Goal: Task Accomplishment & Management: Use online tool/utility

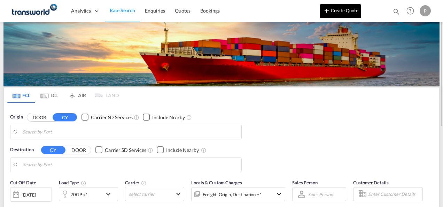
click at [347, 13] on button "Create Quote" at bounding box center [340, 11] width 41 height 14
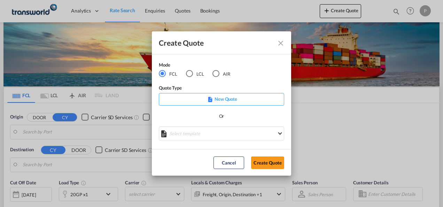
click at [216, 74] on div "AIR" at bounding box center [215, 73] width 7 height 7
click at [261, 162] on button "Create Quote" at bounding box center [267, 162] width 33 height 13
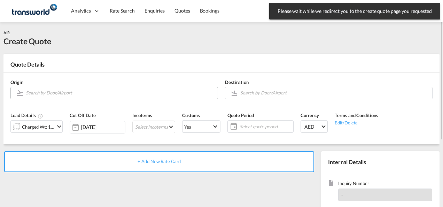
click at [57, 92] on input "Search by Door/Airport" at bounding box center [120, 93] width 188 height 12
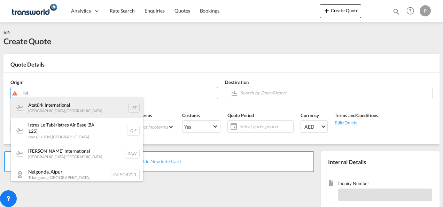
click at [61, 107] on div "Atatürk International [GEOGRAPHIC_DATA] , [GEOGRAPHIC_DATA] IST" at bounding box center [77, 107] width 132 height 21
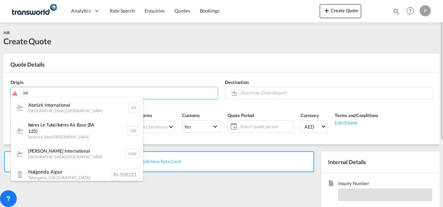
type input "Atatürk International, [GEOGRAPHIC_DATA], IST"
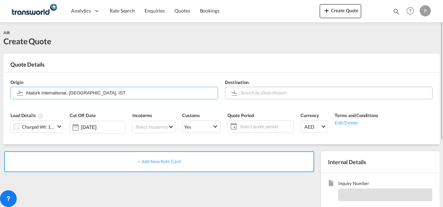
click at [253, 90] on input "Search by Door/Airport" at bounding box center [334, 93] width 188 height 12
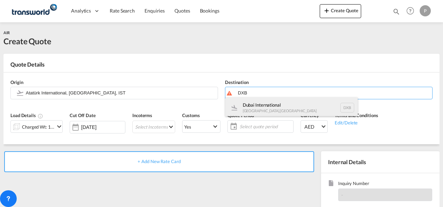
click at [277, 103] on div "Dubai International [GEOGRAPHIC_DATA] , [GEOGRAPHIC_DATA] DXB" at bounding box center [291, 107] width 132 height 21
type input "Dubai International, [GEOGRAPHIC_DATA], DXB"
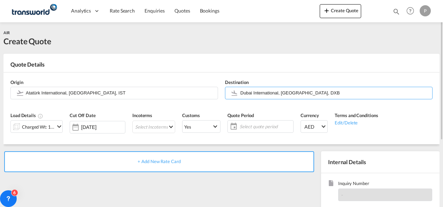
click at [52, 126] on div "Charged Wt: 1.00 KG" at bounding box center [38, 127] width 33 height 10
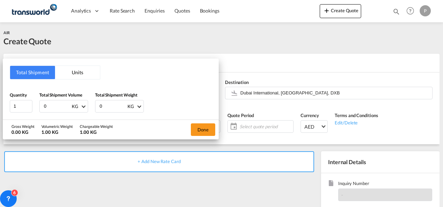
drag, startPoint x: 54, startPoint y: 107, endPoint x: 1, endPoint y: 103, distance: 52.6
click at [1, 103] on div "Total Shipment Units Quantity 1 Total Shipment Volume 0 KG CBM CFT KG LB Total …" at bounding box center [221, 103] width 443 height 207
type input "360"
click at [203, 127] on button "Done" at bounding box center [203, 129] width 24 height 13
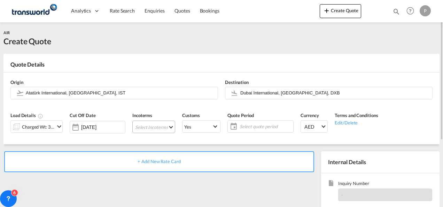
click at [161, 126] on md-select "Select Incoterms CPT - import Carrier Paid to FOB - import Free on Board FAS - …" at bounding box center [153, 126] width 43 height 13
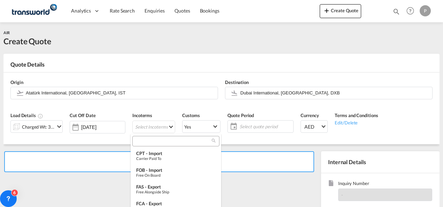
click at [155, 142] on input "search" at bounding box center [172, 141] width 77 height 6
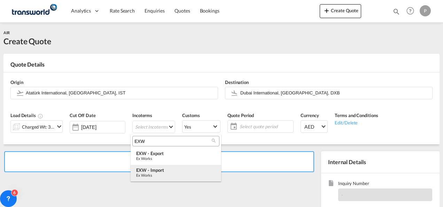
type input "EXW"
click at [164, 173] on div "Ex Works" at bounding box center [175, 175] width 79 height 5
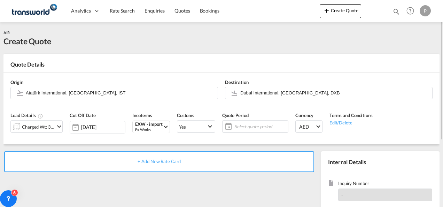
click at [261, 124] on span "Select quote period" at bounding box center [260, 126] width 52 height 6
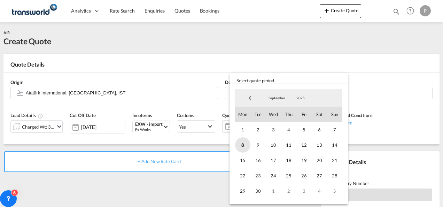
click at [244, 145] on span "8" at bounding box center [242, 144] width 15 height 15
click at [262, 191] on span "30" at bounding box center [257, 190] width 15 height 15
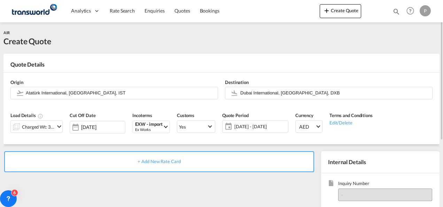
scroll to position [70, 0]
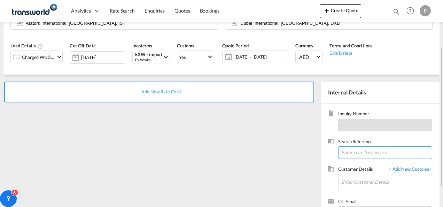
click at [354, 152] on input at bounding box center [385, 152] width 94 height 13
click at [358, 152] on input at bounding box center [385, 152] width 94 height 13
paste input "176 17701633"
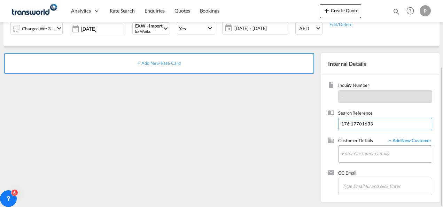
type input "176 17701633"
click at [361, 155] on input "Enter Customer Details" at bounding box center [386, 153] width 90 height 16
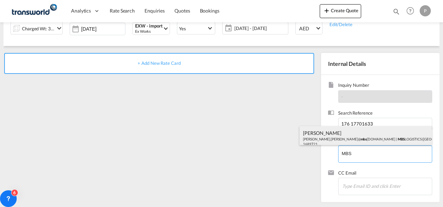
click at [337, 135] on div "[PERSON_NAME] [PERSON_NAME].[PERSON_NAME]@ mbs [DOMAIN_NAME] | MBS LOGISTICS ([…" at bounding box center [365, 138] width 132 height 24
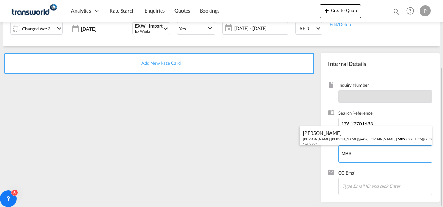
type input "MBS LOGISTICS ([GEOGRAPHIC_DATA]) LIMITED, [PERSON_NAME], [PERSON_NAME][EMAIL_A…"
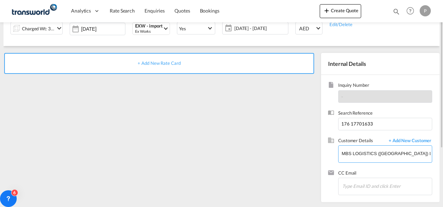
scroll to position [63, 0]
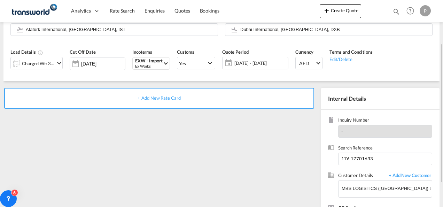
click at [155, 99] on span "+ Add New Rate Card" at bounding box center [158, 98] width 43 height 6
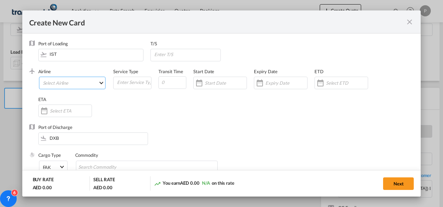
click at [65, 80] on md-select "Select Airline AIR EXPRESS S.A. (1166- / -) CMA CGM Air Cargo (1140-2C / -) DDW…" at bounding box center [72, 83] width 67 height 13
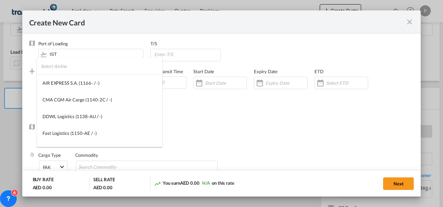
click at [77, 68] on input "search" at bounding box center [101, 66] width 121 height 17
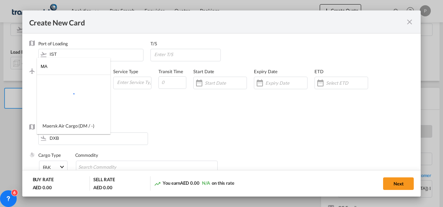
type input "M"
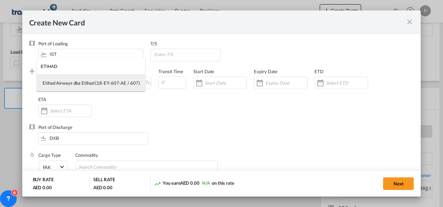
type input "ETIHAD"
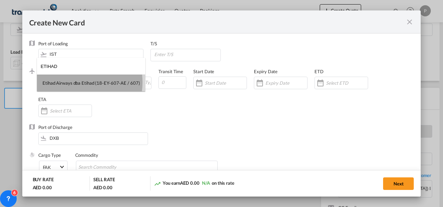
click at [76, 82] on div "Etihad Airways dba Etihad (18-EY-607-AE / 607)" at bounding box center [90, 83] width 97 height 6
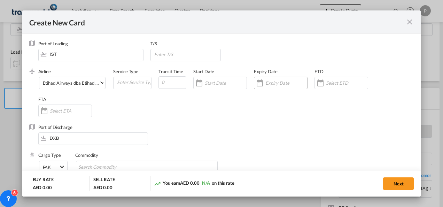
click at [273, 82] on input "Create New CardPort ..." at bounding box center [286, 83] width 42 height 6
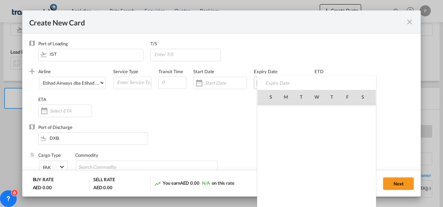
scroll to position [161220, 0]
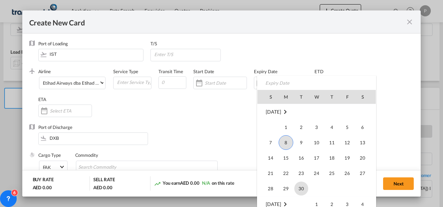
click at [302, 188] on span "30" at bounding box center [301, 188] width 14 height 14
type input "[DATE]"
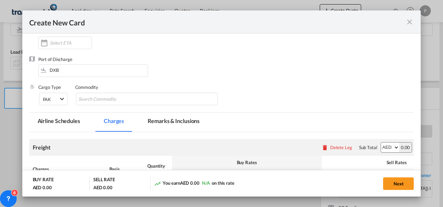
scroll to position [70, 0]
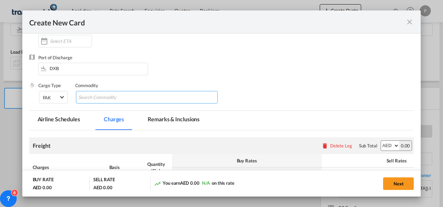
click at [122, 98] on input "Search Commodity" at bounding box center [110, 97] width 64 height 11
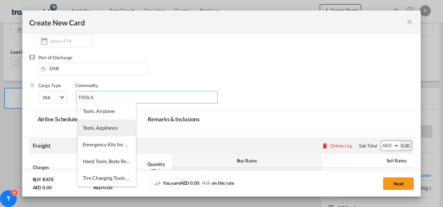
type input "TOOLS"
click at [111, 129] on span "Tools, Appliance" at bounding box center [100, 128] width 35 height 6
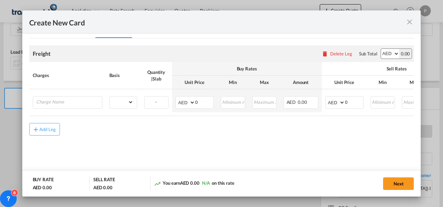
scroll to position [165, 0]
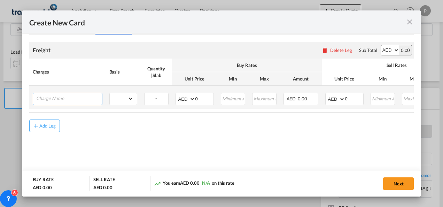
click at [75, 98] on input "Charge Name" at bounding box center [69, 98] width 66 height 10
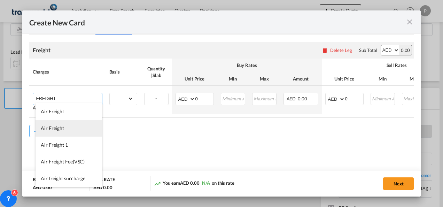
click at [62, 127] on span "Air Freight" at bounding box center [52, 128] width 23 height 6
type input "Air Freight"
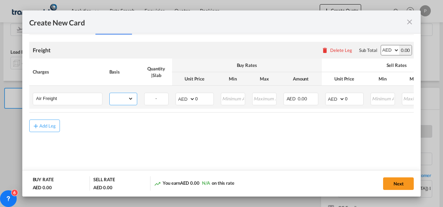
click at [133, 97] on select "gross_weight volumetric_weight per_shipment per_bl per_km % on air freight per_…" at bounding box center [122, 98] width 24 height 11
select select "per_shipment"
click at [110, 93] on select "gross_weight volumetric_weight per_shipment per_bl per_km % on air freight per_…" at bounding box center [122, 98] width 24 height 11
click at [203, 96] on input "0" at bounding box center [204, 98] width 18 height 10
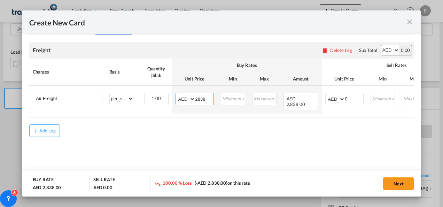
type input "2838"
click at [119, 2] on div "Create New Card Port of [GEOGRAPHIC_DATA] IST T/S .a{fill:#aaa8ad;} Airline Eti…" at bounding box center [221, 103] width 443 height 207
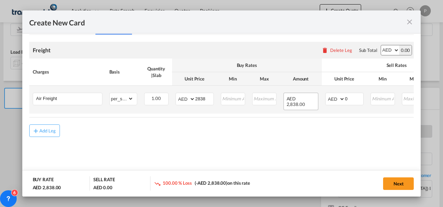
click at [305, 101] on span "2,838.00" at bounding box center [295, 104] width 18 height 6
click at [261, 100] on input "Create New CardPort ..." at bounding box center [264, 98] width 23 height 10
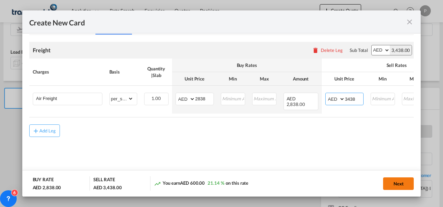
type input "3438"
drag, startPoint x: 404, startPoint y: 183, endPoint x: 360, endPoint y: 190, distance: 44.4
click at [404, 183] on button "Next" at bounding box center [398, 183] width 31 height 13
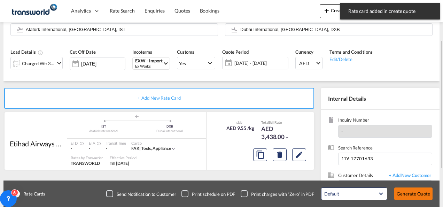
click at [415, 197] on button "Generate Quote" at bounding box center [413, 193] width 38 height 13
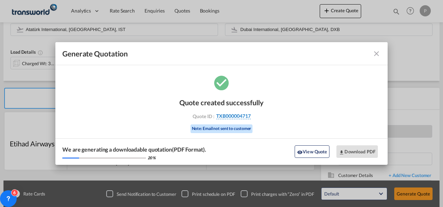
click at [240, 115] on span "TXB000004717" at bounding box center [233, 116] width 34 height 6
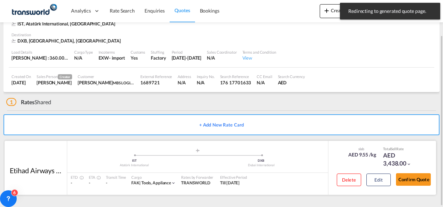
scroll to position [42, 0]
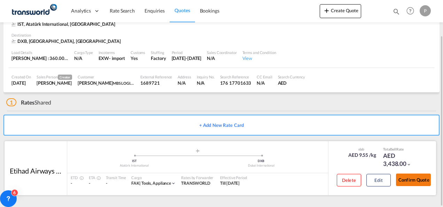
click at [416, 180] on button "Confirm Quote" at bounding box center [413, 179] width 35 height 13
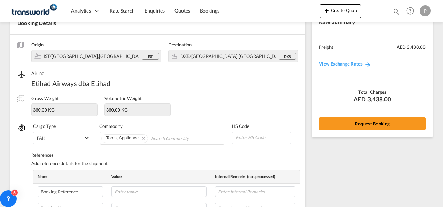
scroll to position [258, 0]
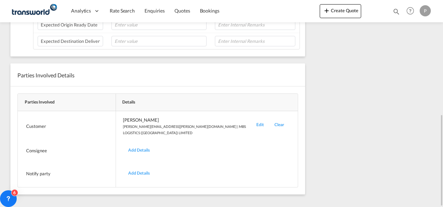
click at [251, 120] on div "Edit" at bounding box center [260, 126] width 18 height 19
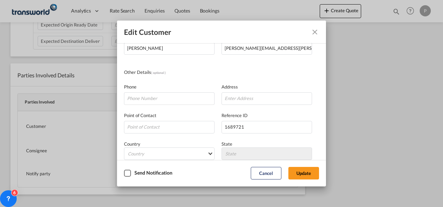
scroll to position [82, 0]
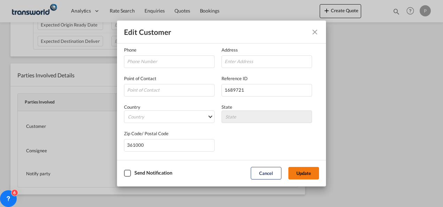
click at [309, 172] on button "Update" at bounding box center [303, 173] width 31 height 13
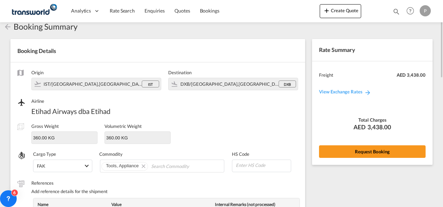
scroll to position [0, 0]
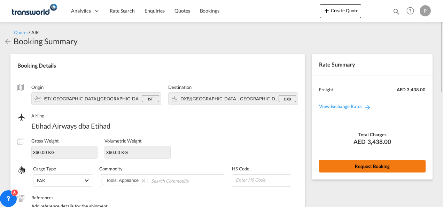
click at [372, 164] on button "Request Booking" at bounding box center [372, 166] width 107 height 13
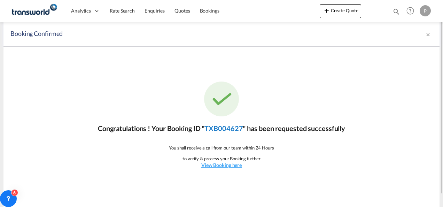
click at [226, 129] on link "TXB004627" at bounding box center [223, 128] width 38 height 8
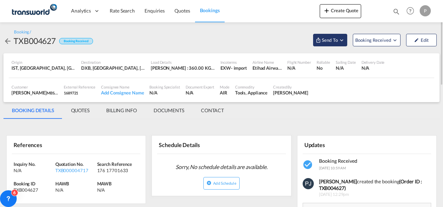
click at [341, 41] on md-icon "Open demo menu" at bounding box center [341, 40] width 6 height 6
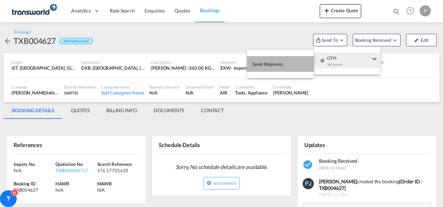
click at [271, 65] on span "Send Shipment" at bounding box center [267, 63] width 30 height 11
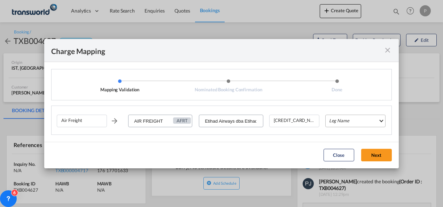
click at [350, 120] on md-select "Leg Name HANDLING ORIGIN HANDLING DESTINATION OTHERS TL PICK UP CUSTOMS ORIGIN …" at bounding box center [355, 121] width 60 height 13
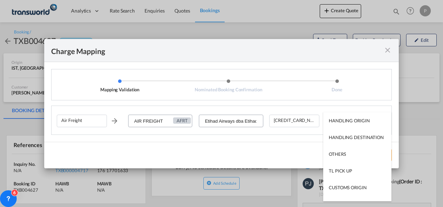
type md-option "HANDLING ORIGIN"
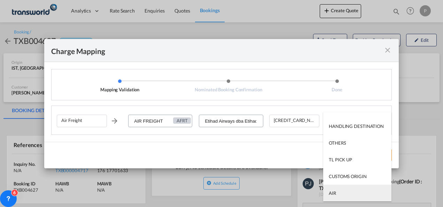
type md-option "AIR"
click at [340, 194] on md-option "AIR" at bounding box center [357, 192] width 68 height 17
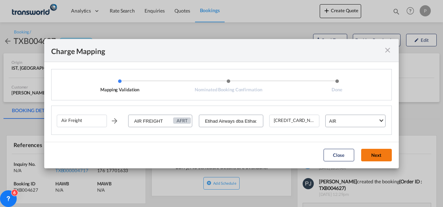
click at [375, 150] on button "Next" at bounding box center [376, 155] width 31 height 13
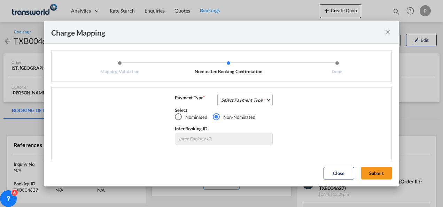
click at [243, 102] on md-select "Select Payment Type COLLECT PREPAID" at bounding box center [244, 100] width 55 height 13
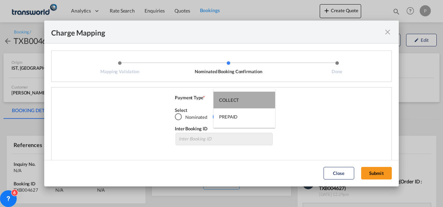
click at [235, 98] on div "COLLECT" at bounding box center [229, 100] width 20 height 6
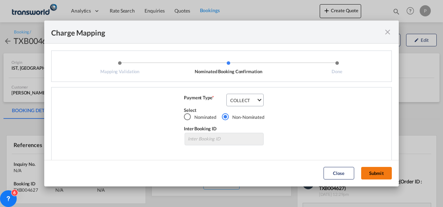
click at [377, 172] on button "Submit" at bounding box center [376, 173] width 31 height 13
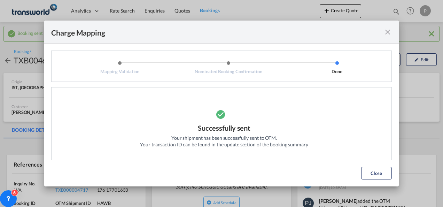
click at [388, 34] on md-icon "icon-close fg-AAA8AD cursor" at bounding box center [387, 32] width 8 height 8
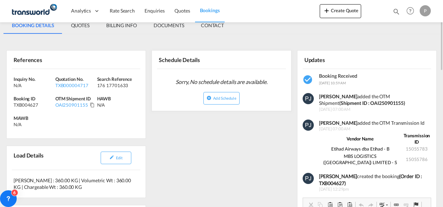
scroll to position [70, 0]
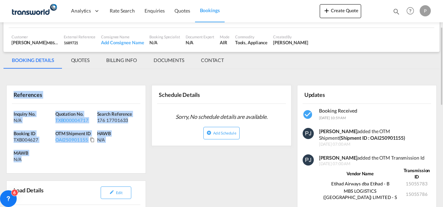
drag, startPoint x: 13, startPoint y: 92, endPoint x: 58, endPoint y: 163, distance: 83.8
click at [58, 163] on div "References Inquiry No. N/A Quotation No. TXB000004717 Search Reference 176 1770…" at bounding box center [76, 129] width 140 height 88
copy div "References Inquiry No. N/A Quotation No. TXB000004717 Search Reference 176 1770…"
